Goal: Find specific page/section: Find specific page/section

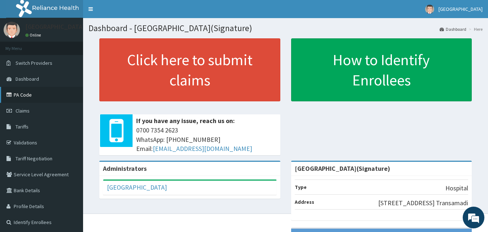
click at [36, 95] on link "PA Code" at bounding box center [41, 95] width 83 height 16
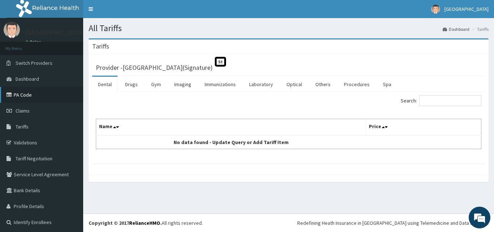
click at [31, 95] on link "PA Code" at bounding box center [41, 95] width 83 height 16
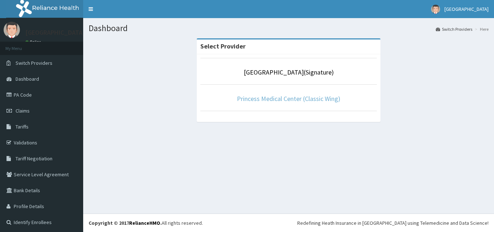
click at [266, 97] on link "Princess Medical Center (Classic Wing)" at bounding box center [288, 98] width 103 height 8
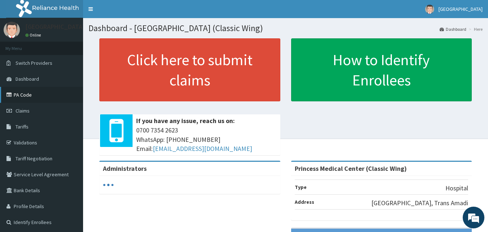
click at [46, 90] on link "PA Code" at bounding box center [41, 95] width 83 height 16
